Goal: Check status

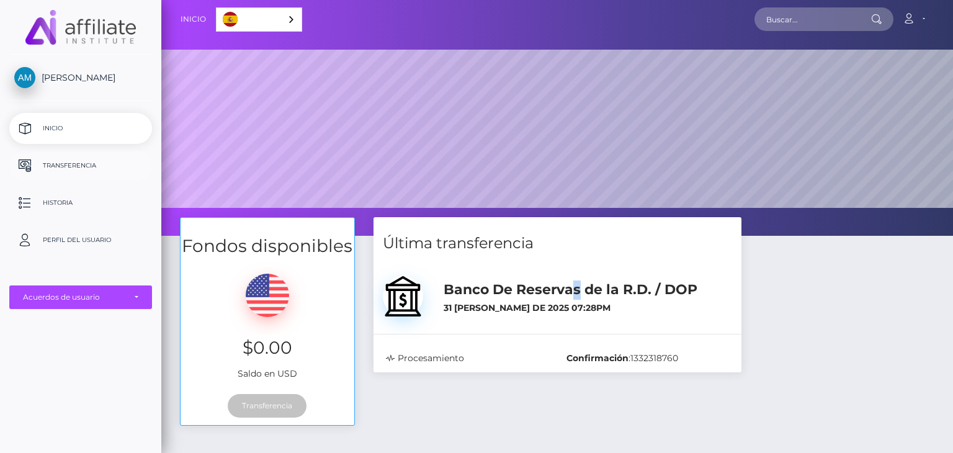
scroll to position [236, 792]
click at [49, 168] on p "Transferencia" at bounding box center [80, 165] width 133 height 19
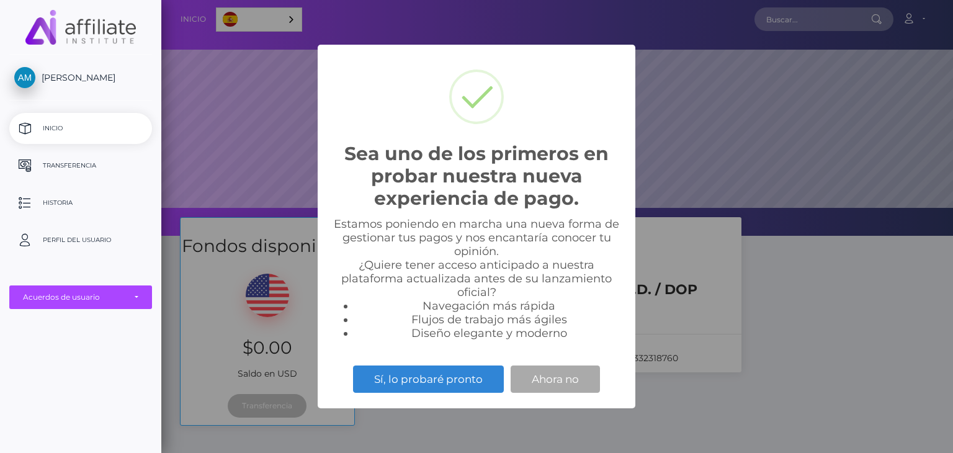
scroll to position [236, 792]
click at [561, 385] on button "Ahora no" at bounding box center [555, 378] width 89 height 27
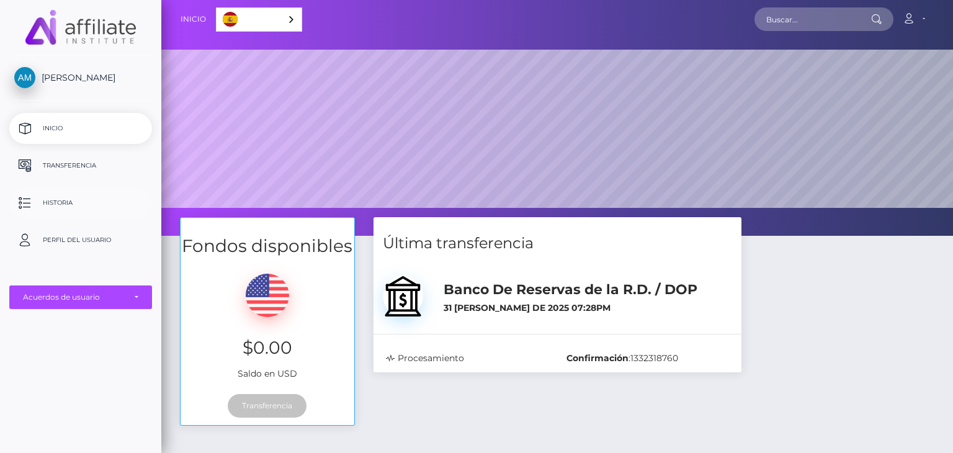
click at [71, 200] on p "Historia" at bounding box center [80, 203] width 133 height 19
